Goal: Transaction & Acquisition: Purchase product/service

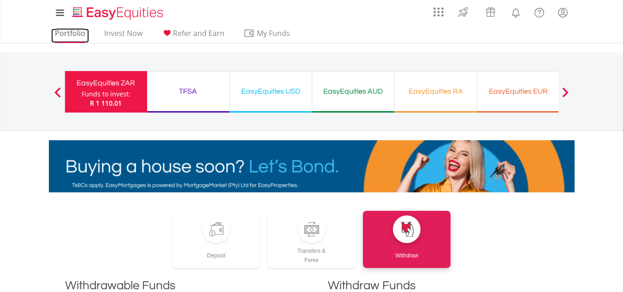
click at [65, 33] on link "Portfolio" at bounding box center [70, 36] width 38 height 14
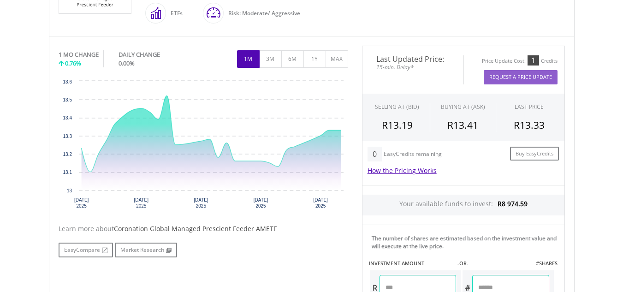
scroll to position [293, 0]
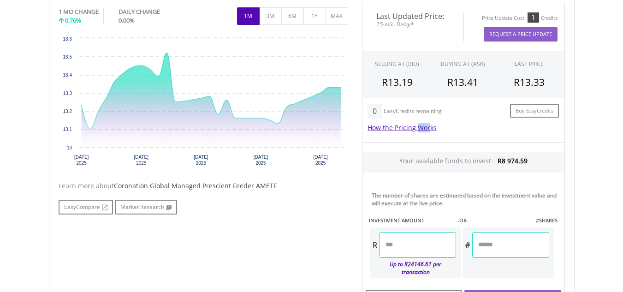
click at [413, 132] on div "0 EasyCredits remaining Buy EasyCredits How the Pricing Works The offer price s…" at bounding box center [463, 120] width 203 height 44
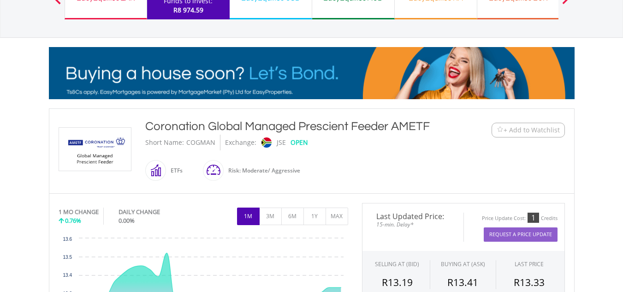
scroll to position [88, 0]
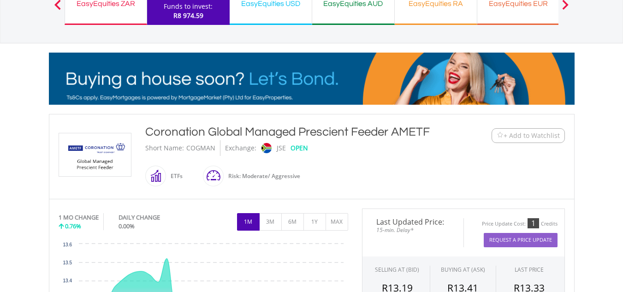
drag, startPoint x: 246, startPoint y: 168, endPoint x: 233, endPoint y: 180, distance: 18.0
click at [233, 180] on div "Risk: Moderate/ Aggressive" at bounding box center [262, 176] width 77 height 22
click at [358, 183] on div "Coronation Global Managed Prescient Feeder AMETF Short Name: COGMAN Exchange: J…" at bounding box center [289, 157] width 303 height 66
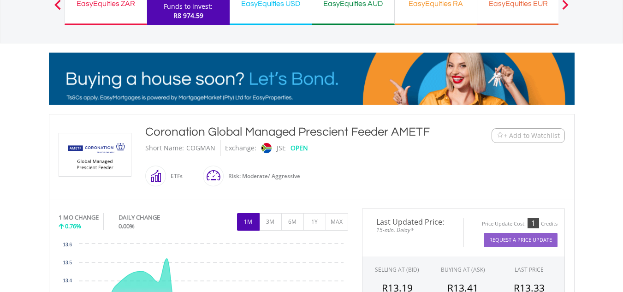
drag, startPoint x: 358, startPoint y: 183, endPoint x: 79, endPoint y: 142, distance: 281.5
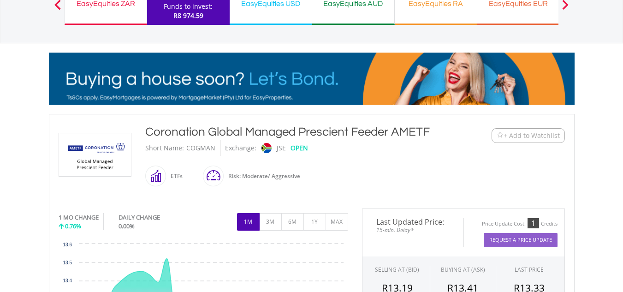
click at [79, 142] on div "﻿ Coronation Global Managed Prescient Feeder AMETF Coronation Global Managed Pr…" at bounding box center [312, 157] width 520 height 66
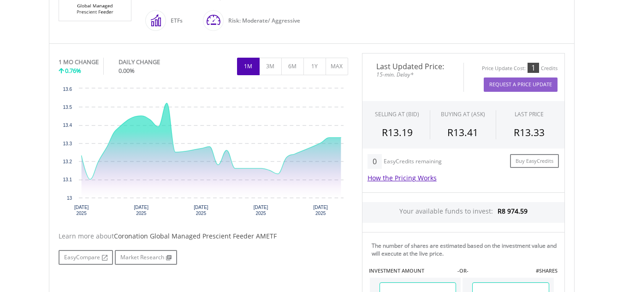
scroll to position [253, 0]
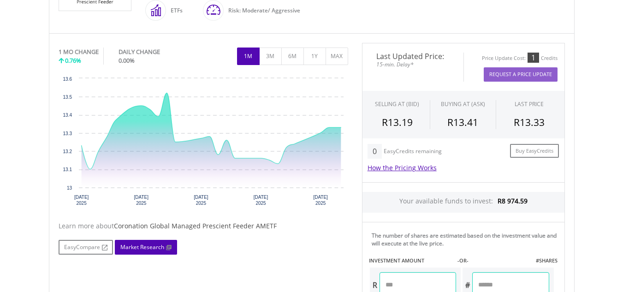
click at [130, 248] on link "Market Research" at bounding box center [146, 247] width 62 height 15
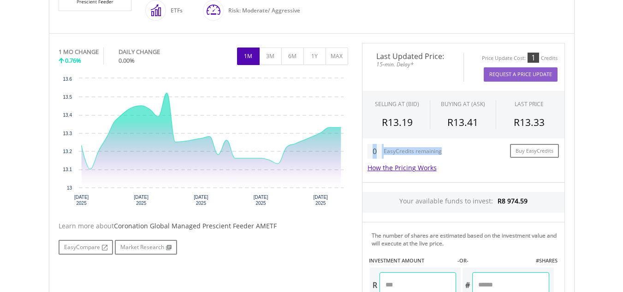
drag, startPoint x: 621, startPoint y: 147, endPoint x: 625, endPoint y: 116, distance: 31.1
click at [622, 116] on html "My Investments Invest Now New Listings Sell My Recurring Investments Pending Or…" at bounding box center [311, 140] width 623 height 787
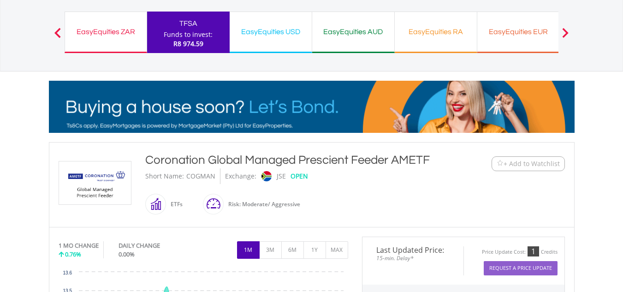
scroll to position [62, 0]
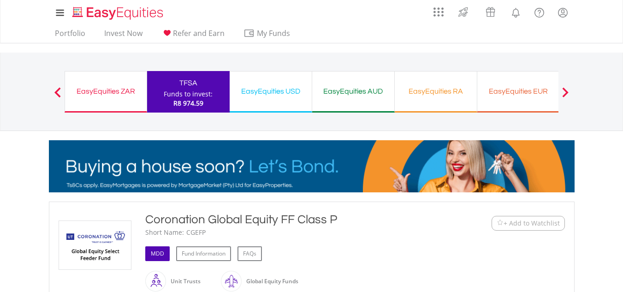
click at [150, 252] on link "MDD" at bounding box center [157, 253] width 24 height 15
